Goal: Task Accomplishment & Management: Use online tool/utility

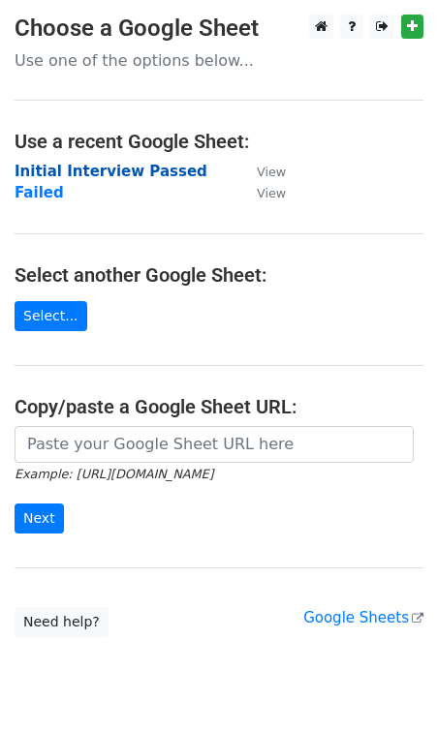
click at [82, 177] on strong "Initial Interview Passed" at bounding box center [111, 171] width 193 height 17
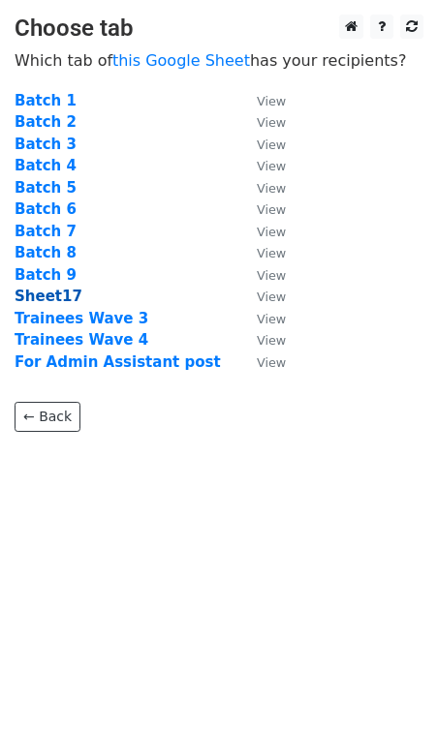
click at [43, 299] on strong "Sheet17" at bounding box center [49, 295] width 68 height 17
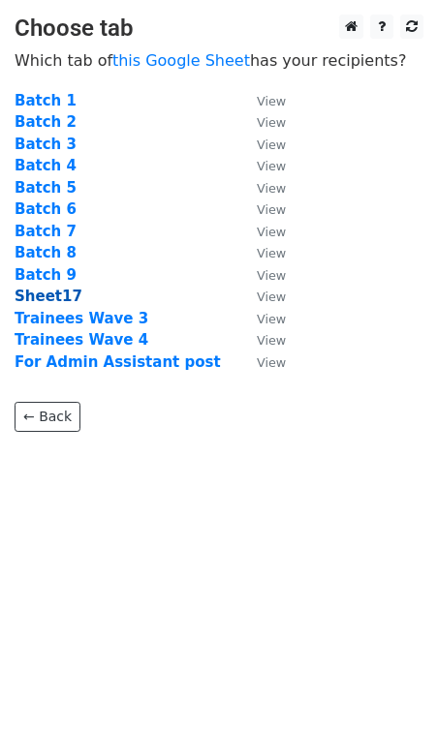
click at [43, 299] on strong "Sheet17" at bounding box center [49, 295] width 68 height 17
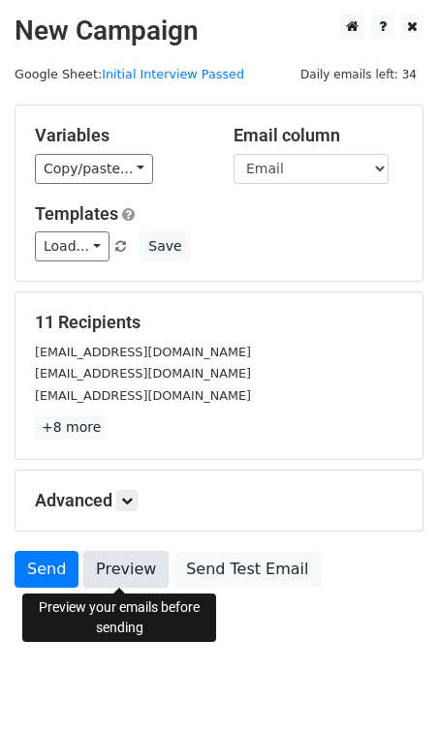
click at [105, 559] on link "Preview" at bounding box center [125, 569] width 85 height 37
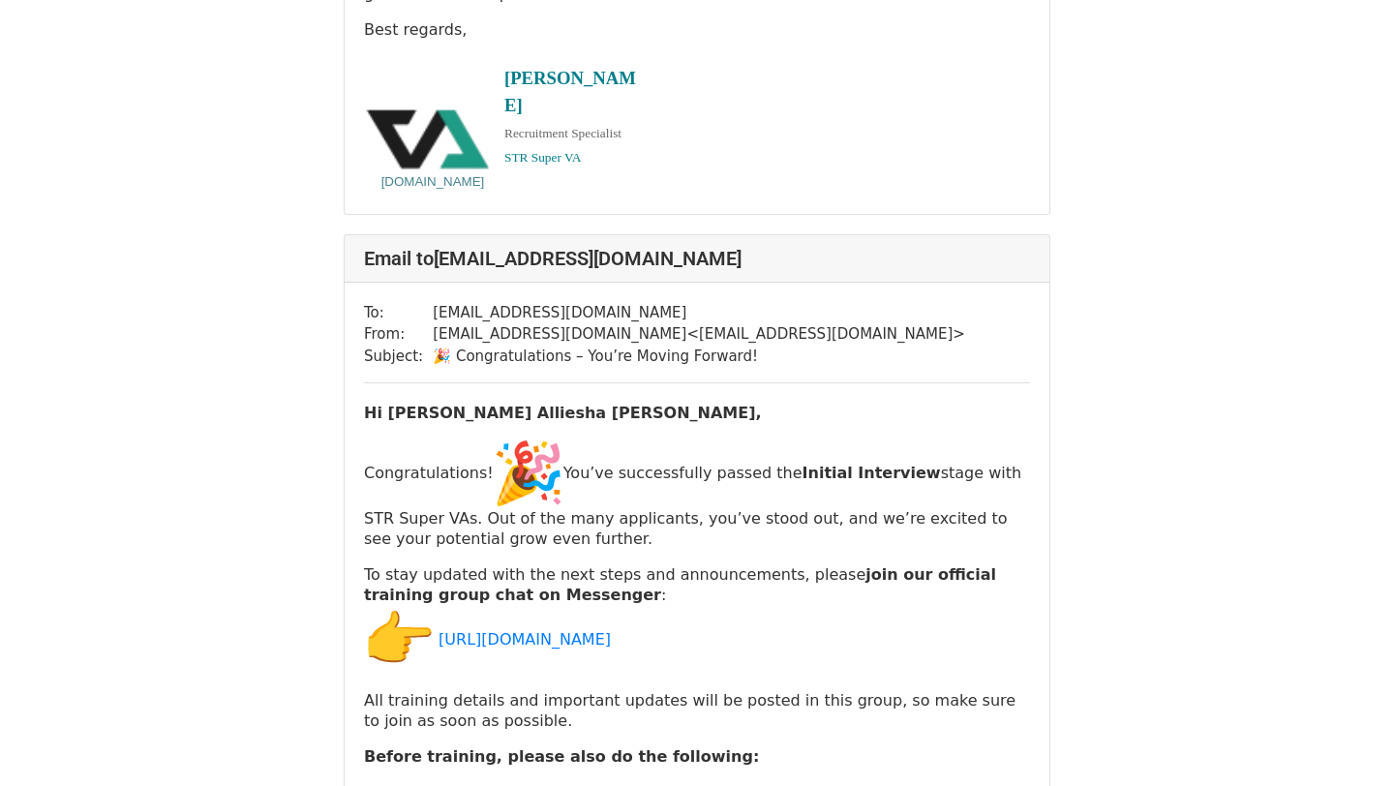
scroll to position [833, 0]
